Goal: Transaction & Acquisition: Purchase product/service

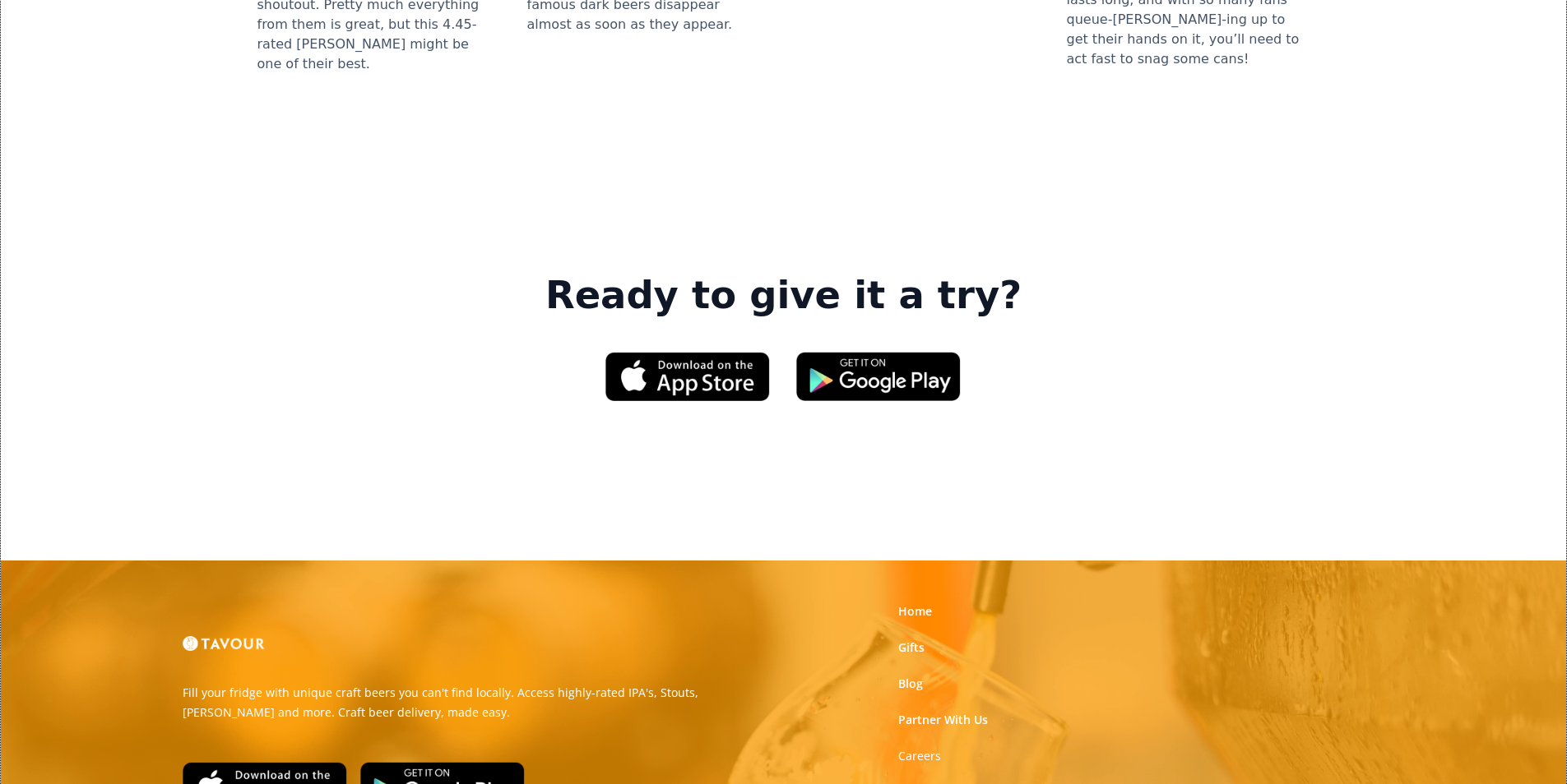
scroll to position [2384, 0]
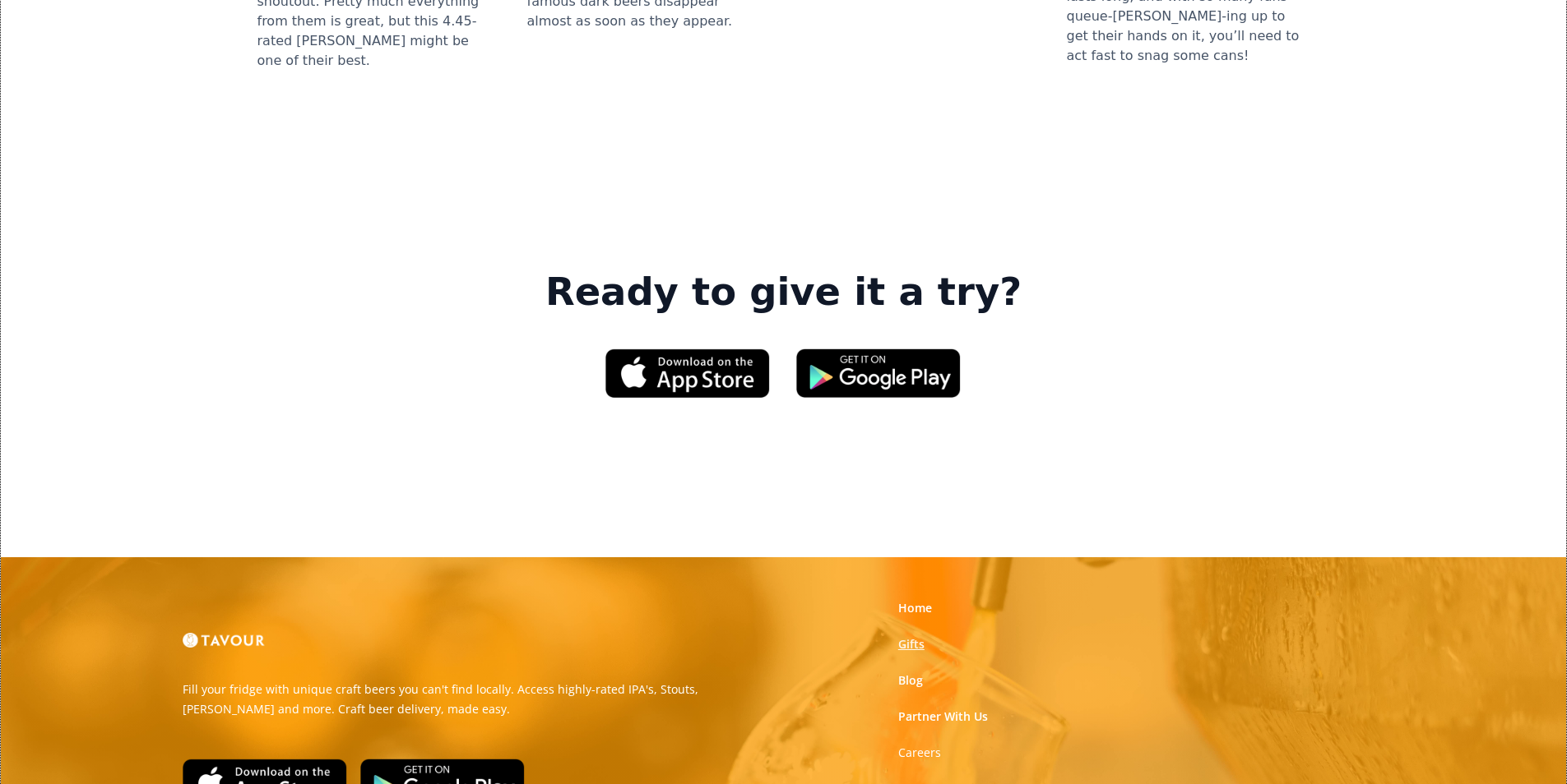
click at [918, 637] on link "Gifts" at bounding box center [911, 645] width 27 height 17
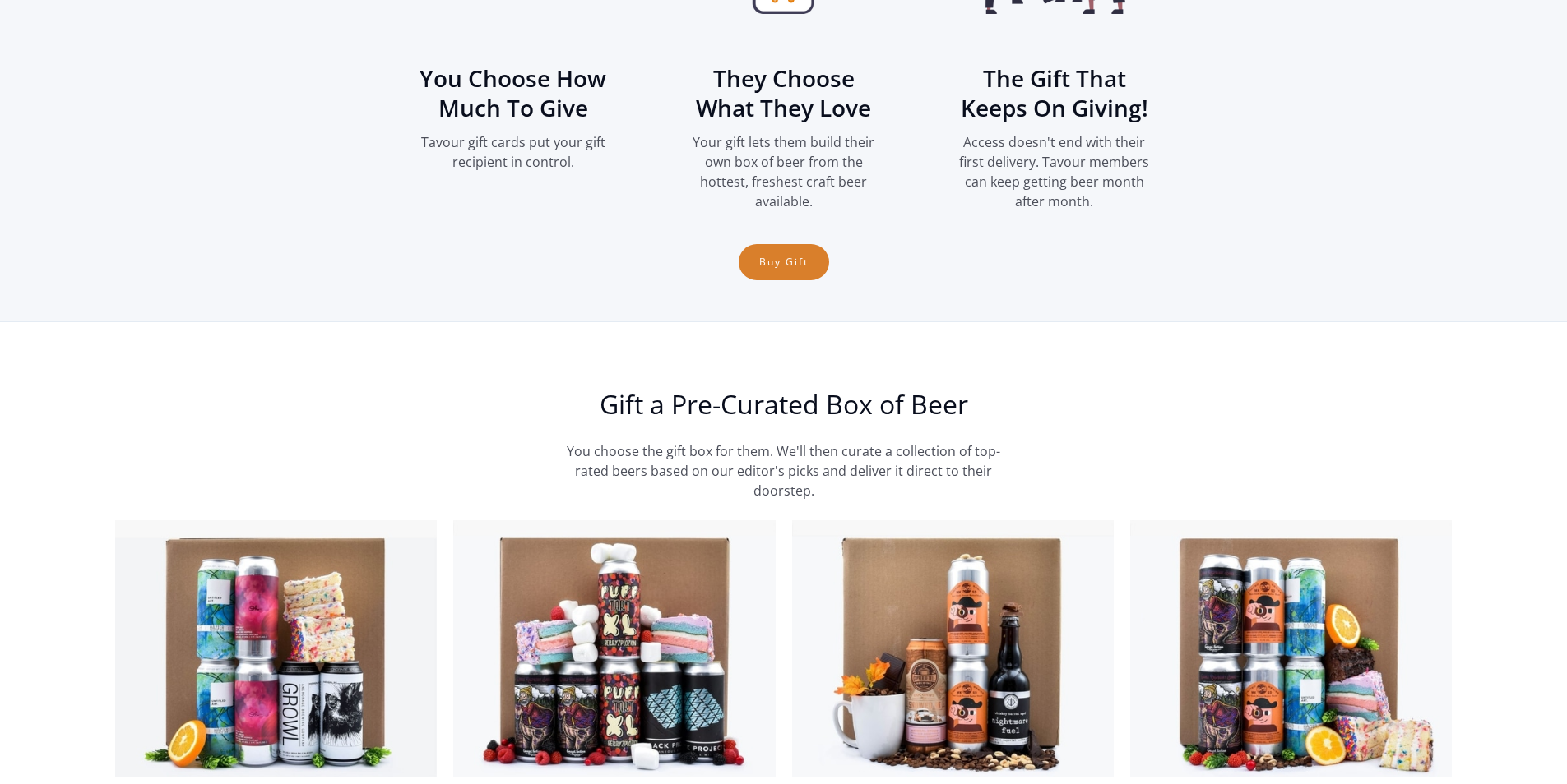
scroll to position [2548, 0]
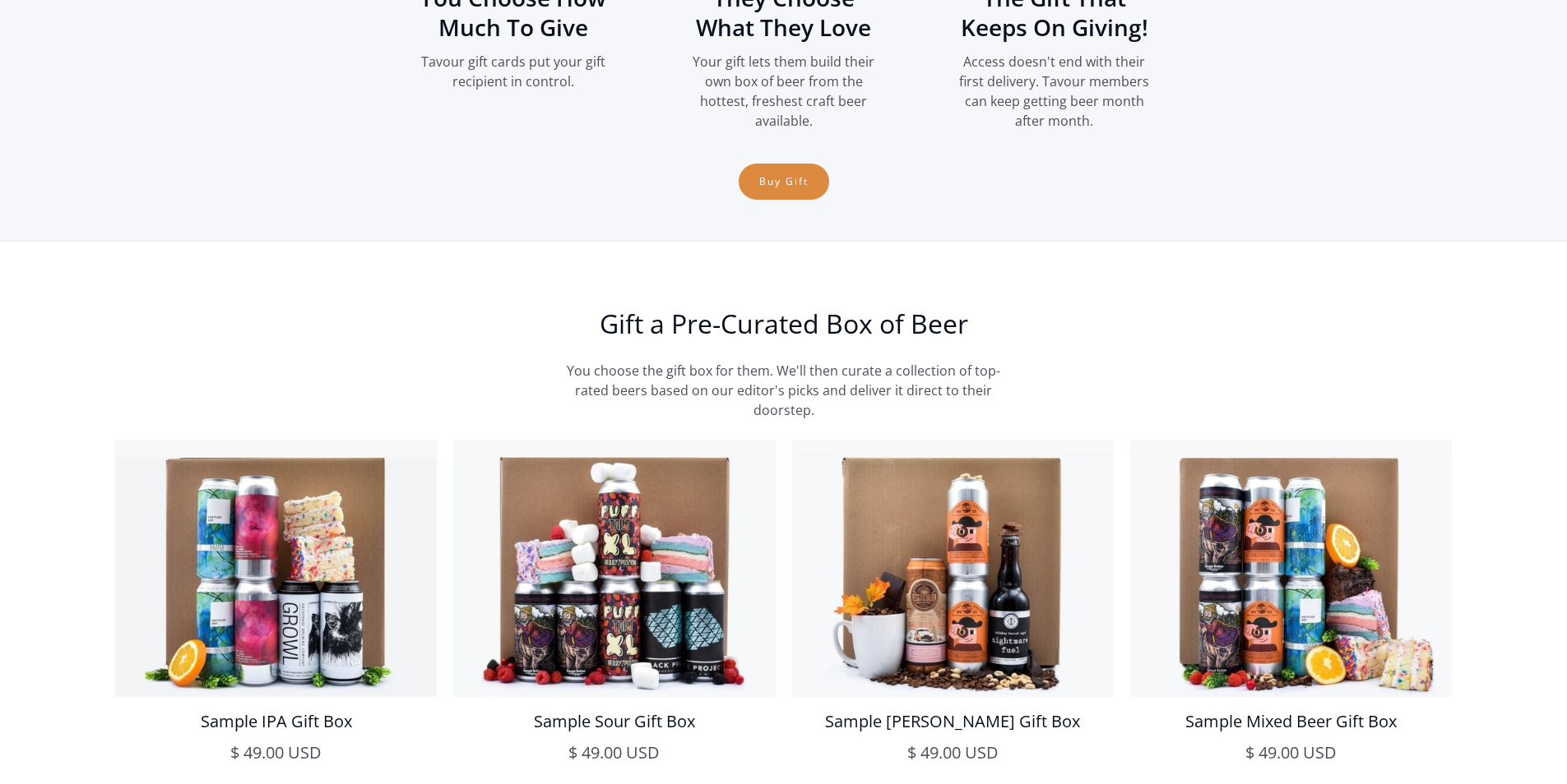
click at [758, 185] on link "Buy Gift" at bounding box center [784, 182] width 90 height 36
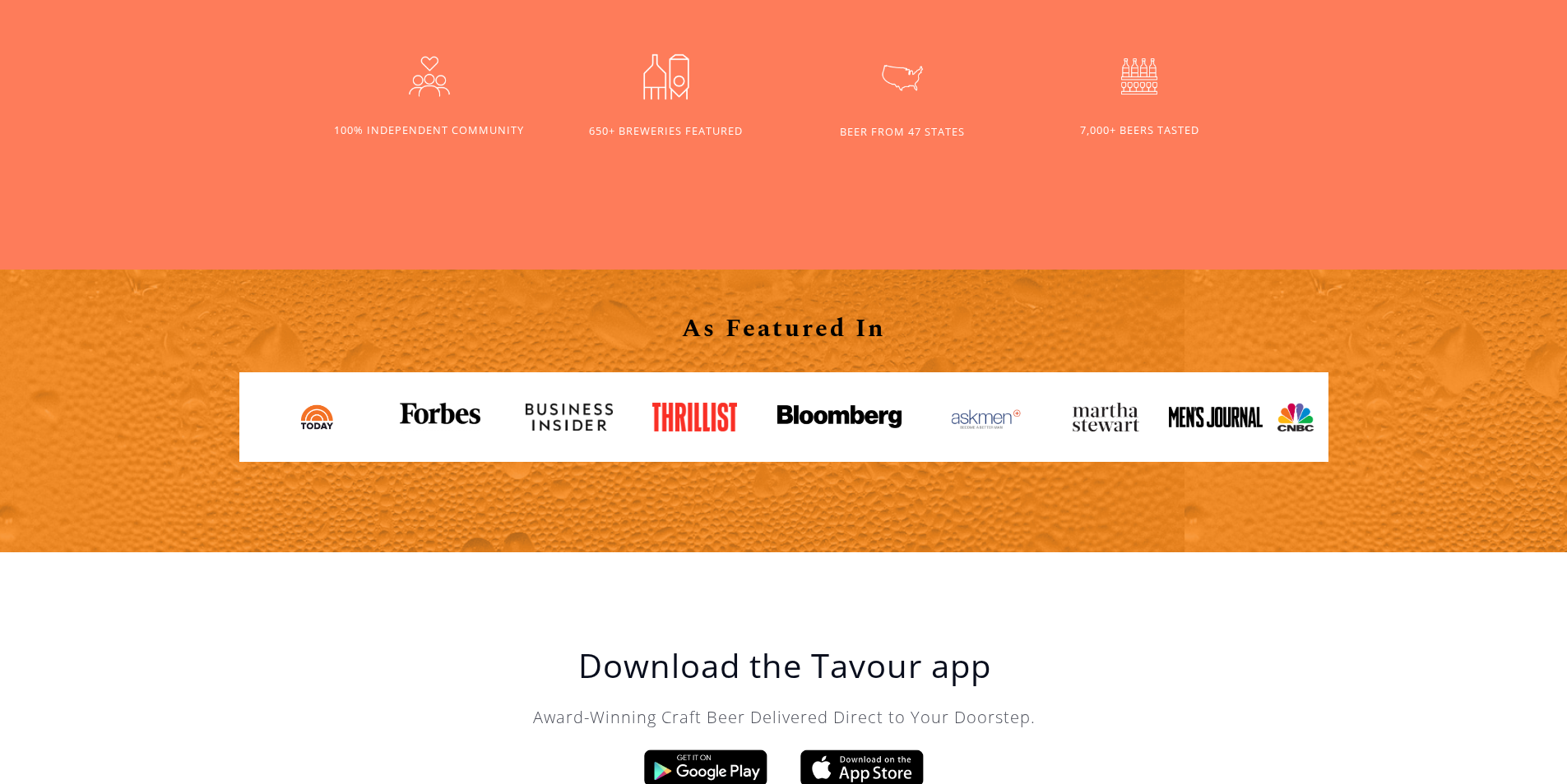
scroll to position [1562, 0]
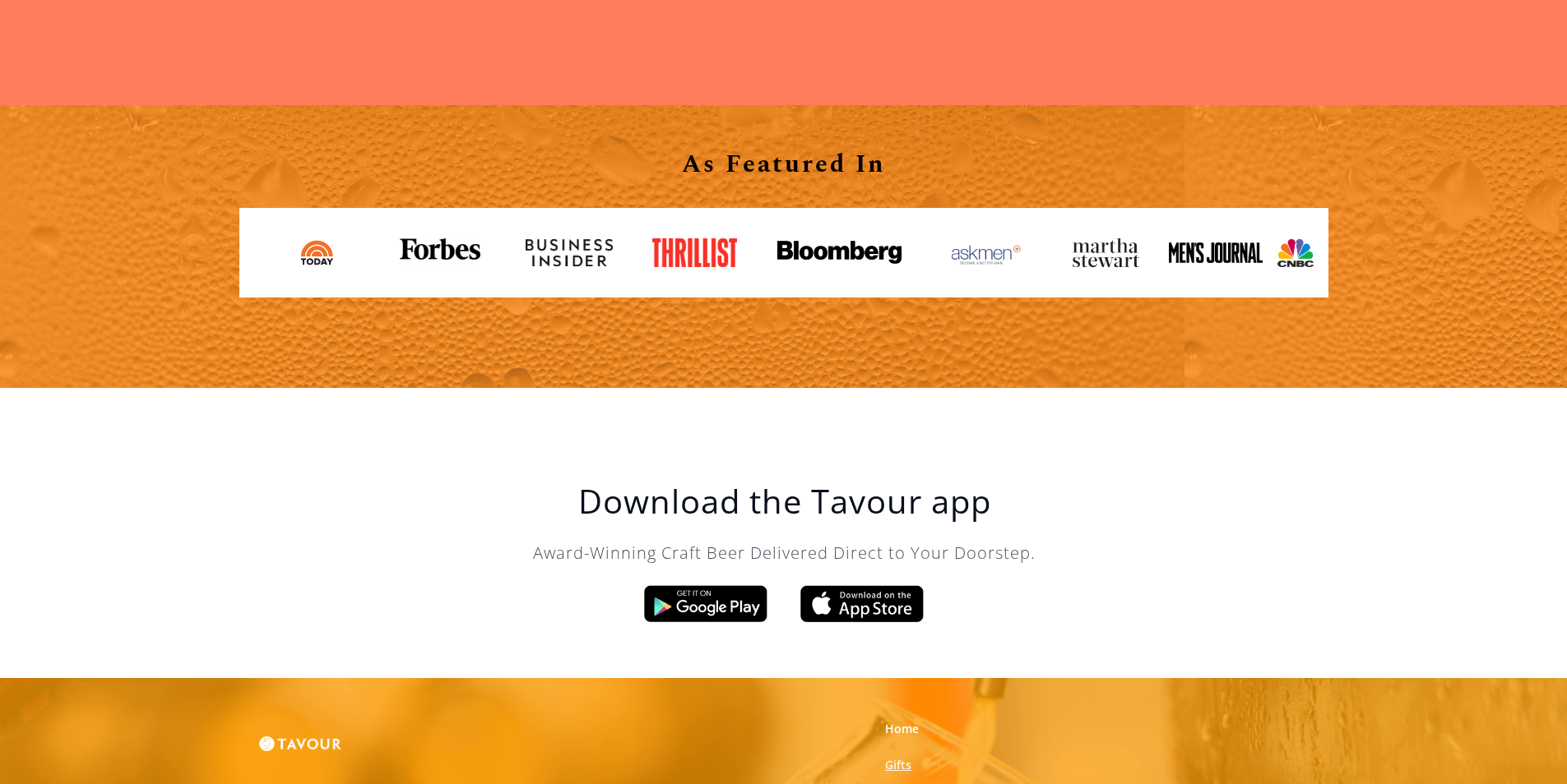
click at [890, 764] on link "Gifts" at bounding box center [898, 765] width 27 height 17
